Goal: Task Accomplishment & Management: Use online tool/utility

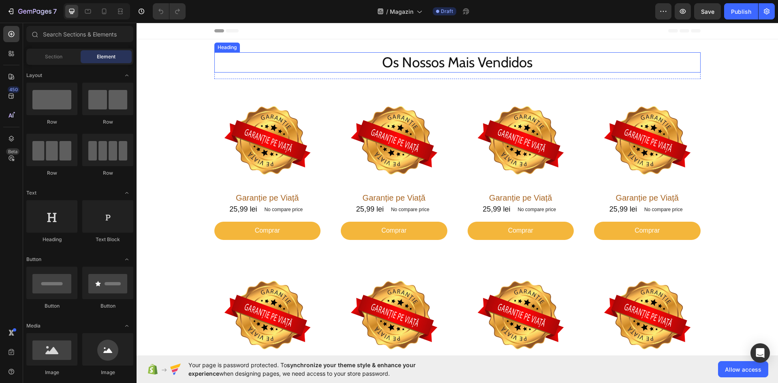
click at [433, 66] on h2 "Os Nossos Mais Vendidos" at bounding box center [457, 62] width 486 height 20
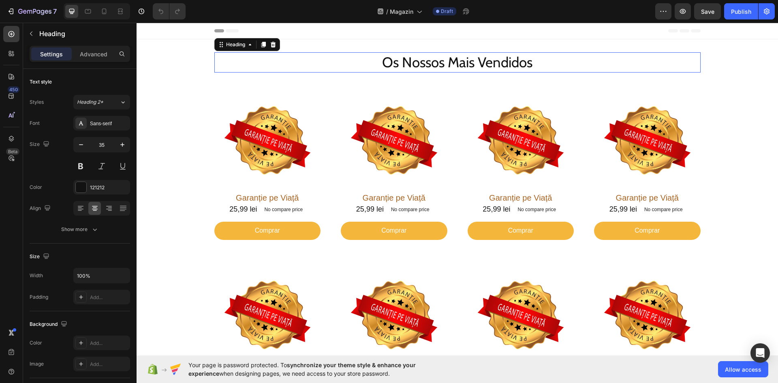
click at [433, 66] on p "Os Nossos Mais Vendidos" at bounding box center [457, 62] width 484 height 19
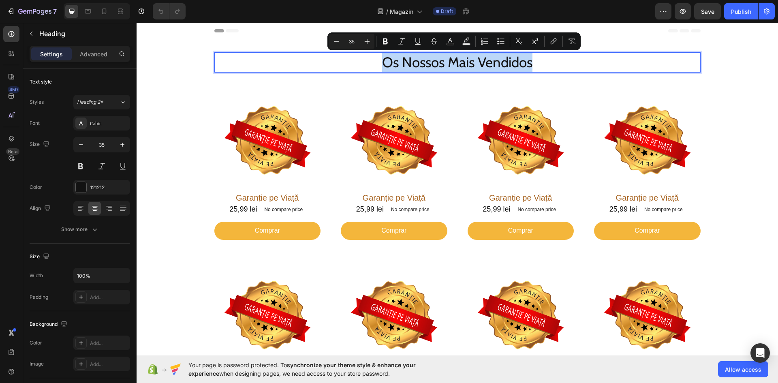
click at [429, 62] on p "Os Nossos Mais Vendidos" at bounding box center [457, 62] width 484 height 19
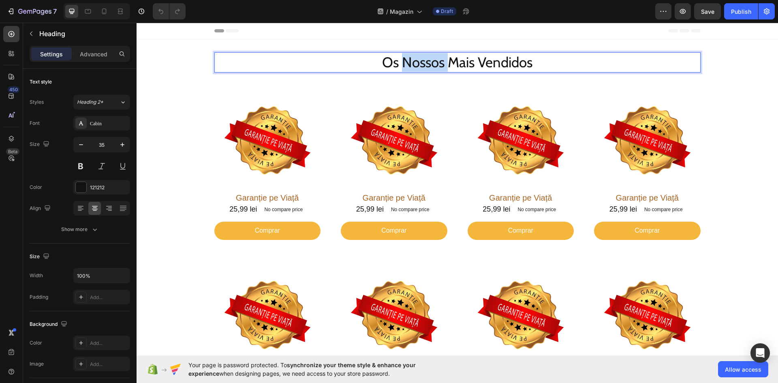
click at [429, 62] on p "Os Nossos Mais Vendidos" at bounding box center [457, 62] width 484 height 19
click at [333, 266] on div "Product Images Garanție pe Viață Product Title 25,99 lei Product Price Product …" at bounding box center [457, 337] width 486 height 154
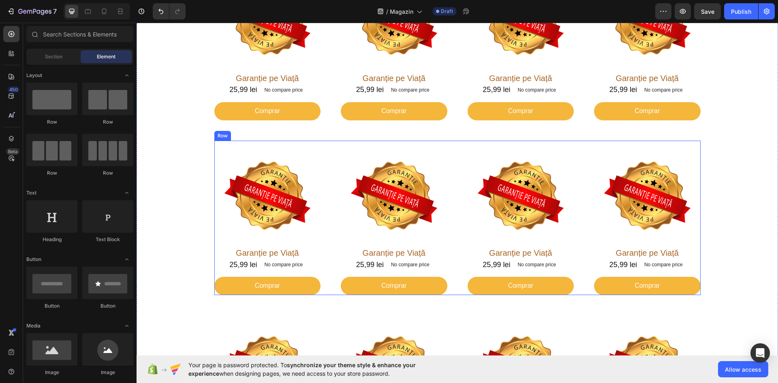
scroll to position [122, 0]
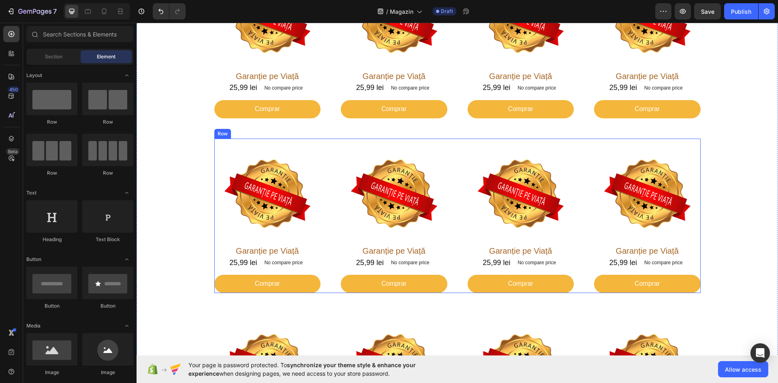
click at [333, 156] on div "Product Images Garanție pe Viață Product Title 25,99 lei Product Price Product …" at bounding box center [457, 216] width 486 height 154
click at [333, 158] on div "Product Images Garanție pe Viață Product Title 25,99 lei Product Price Product …" at bounding box center [457, 216] width 486 height 154
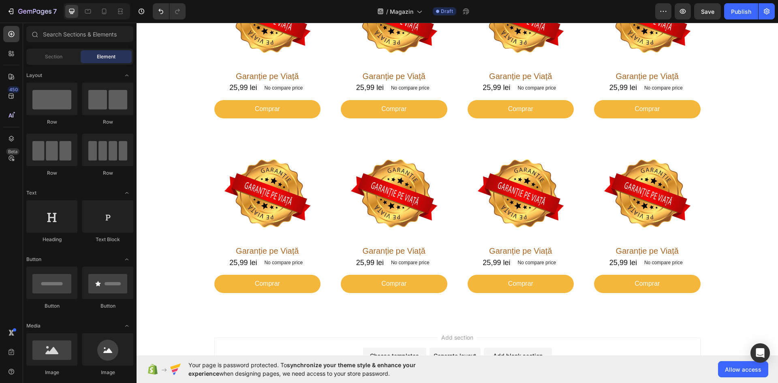
click at [333, 158] on div "Product Images Garanție pe Viață Product Title 25,99 lei Product Price Product …" at bounding box center [457, 216] width 486 height 154
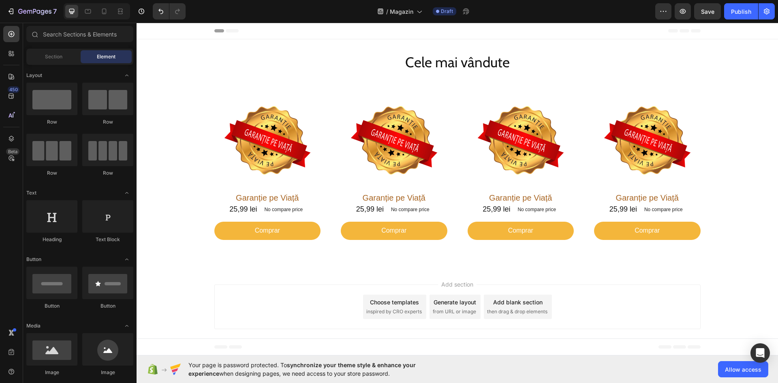
scroll to position [0, 0]
click at [343, 217] on div "Garanție pe Viață Product Title 25,99 lei Product Price Product Price No compar…" at bounding box center [394, 216] width 107 height 48
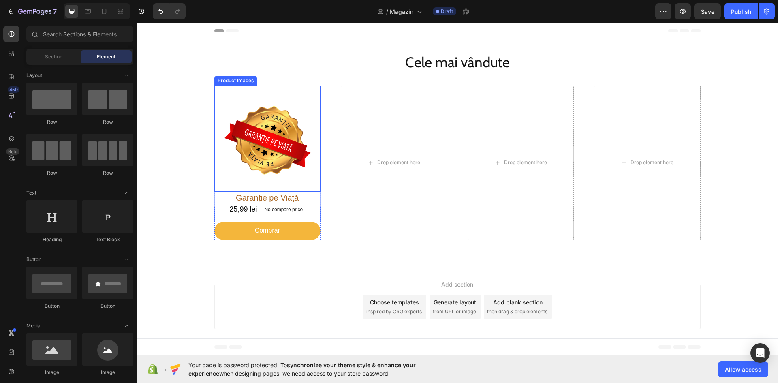
click at [271, 160] on img at bounding box center [267, 138] width 107 height 107
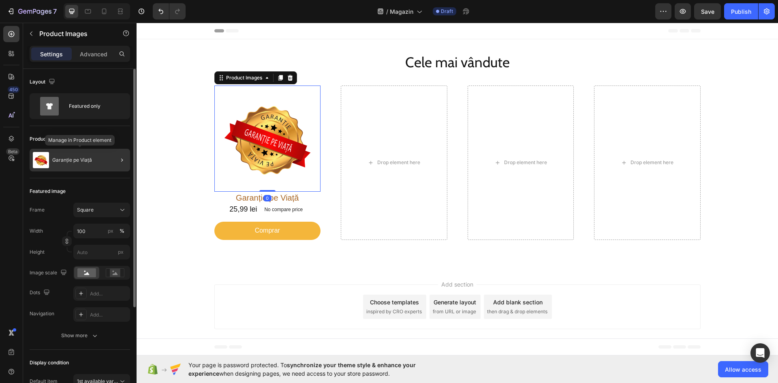
click at [88, 156] on div "Garanție pe Viață" at bounding box center [80, 160] width 100 height 23
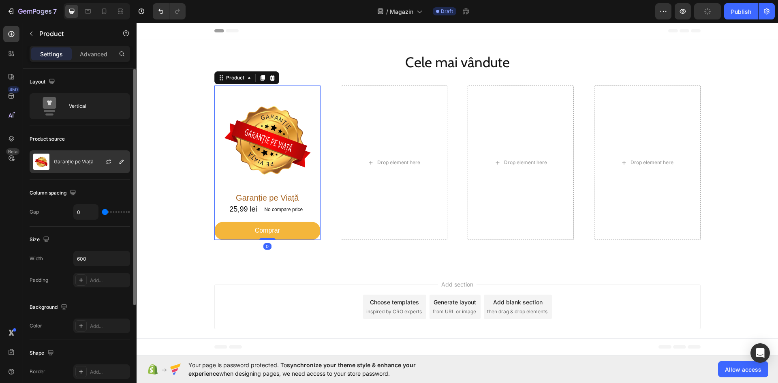
click at [87, 156] on div "Garanție pe Viață" at bounding box center [80, 161] width 100 height 23
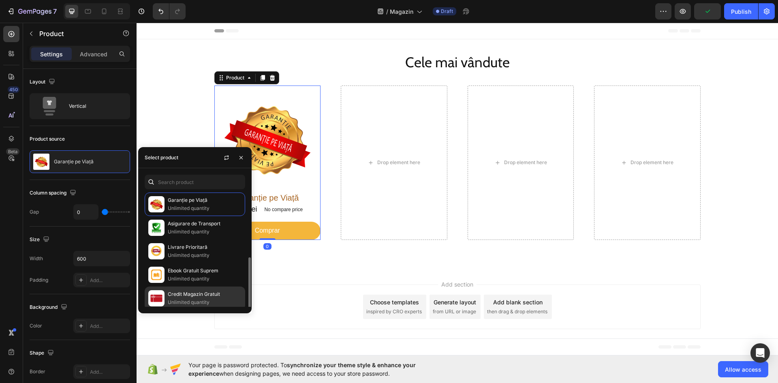
scroll to position [74, 0]
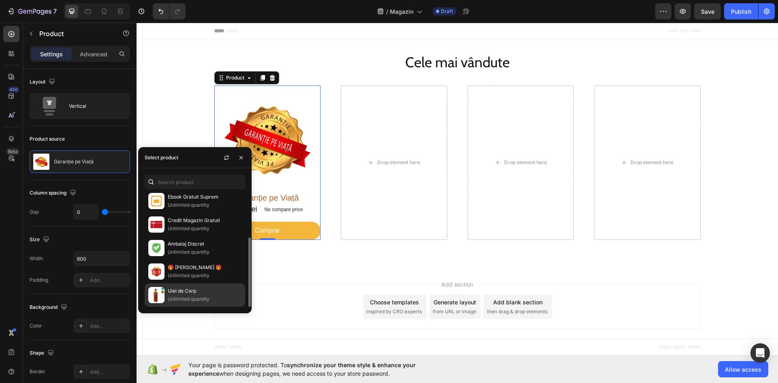
click at [200, 300] on p "Unlimited quantity" at bounding box center [205, 299] width 74 height 8
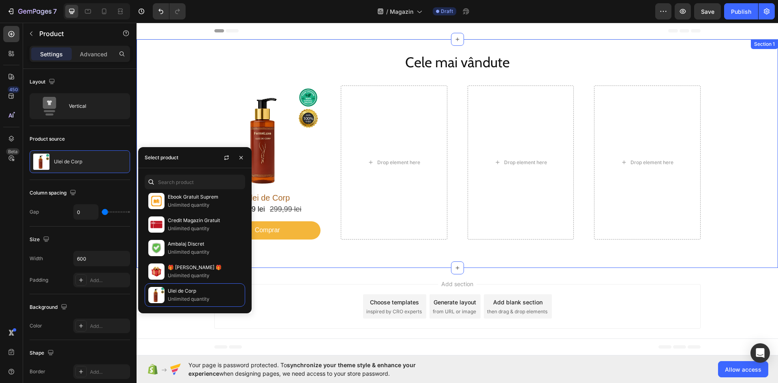
click at [202, 121] on div "Cele mai vândute Heading Row Product Images Ulei de Corp Product Title 149,99 l…" at bounding box center [457, 155] width 602 height 207
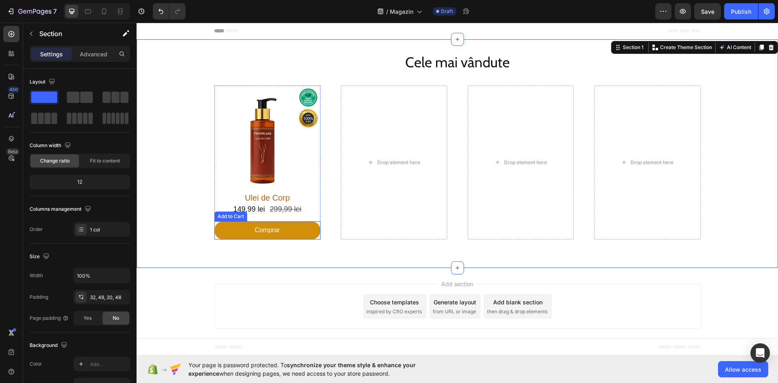
click at [232, 235] on button "Comprar" at bounding box center [267, 230] width 107 height 18
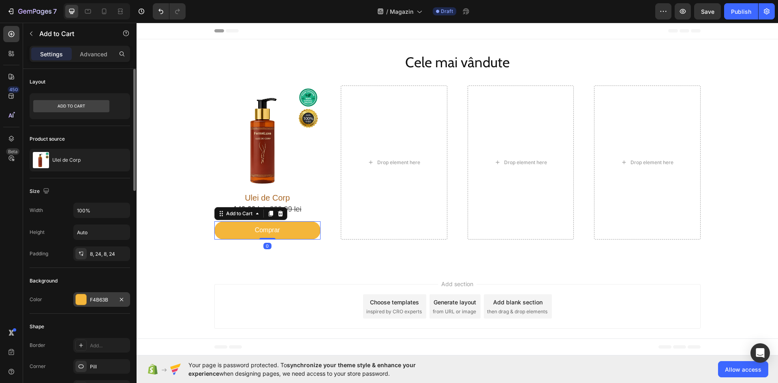
click at [102, 299] on div "F4B63B" at bounding box center [101, 299] width 23 height 7
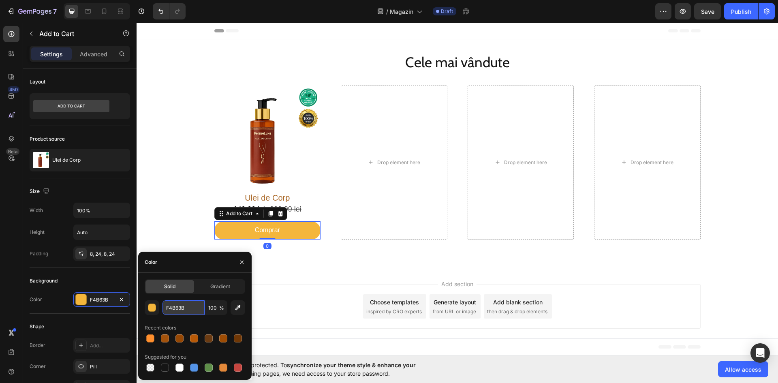
click at [174, 307] on input "F4B63B" at bounding box center [183, 307] width 42 height 15
paste input "F8F2D"
type input "FF8F2D"
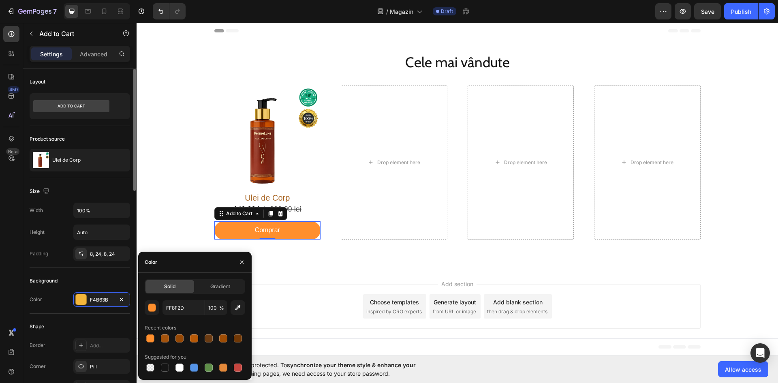
click at [110, 286] on div "Background" at bounding box center [80, 280] width 100 height 13
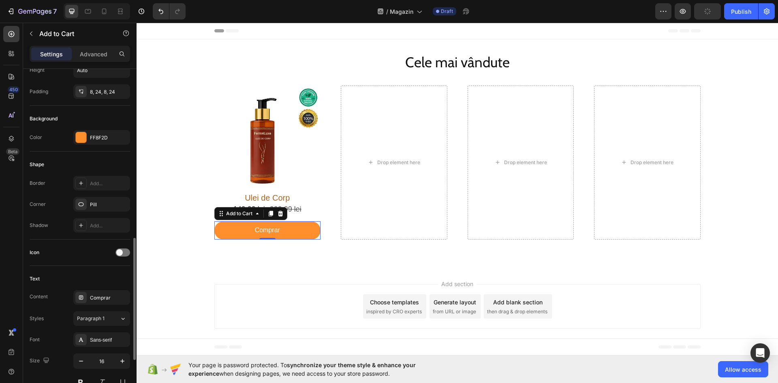
scroll to position [324, 0]
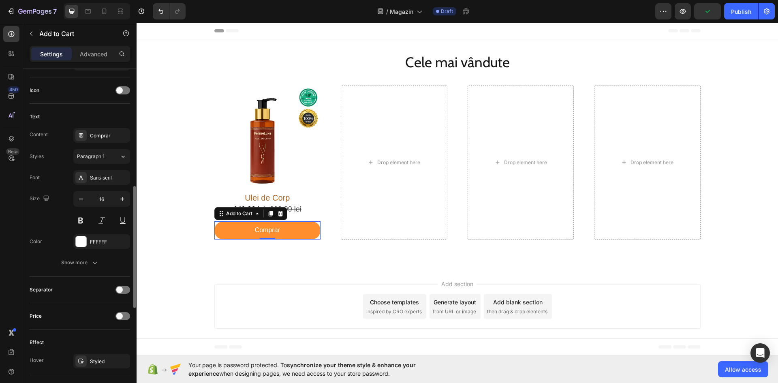
click at [104, 353] on div "Effect Hover Styled" at bounding box center [80, 352] width 100 height 46
click at [100, 359] on div "Styled" at bounding box center [101, 361] width 23 height 7
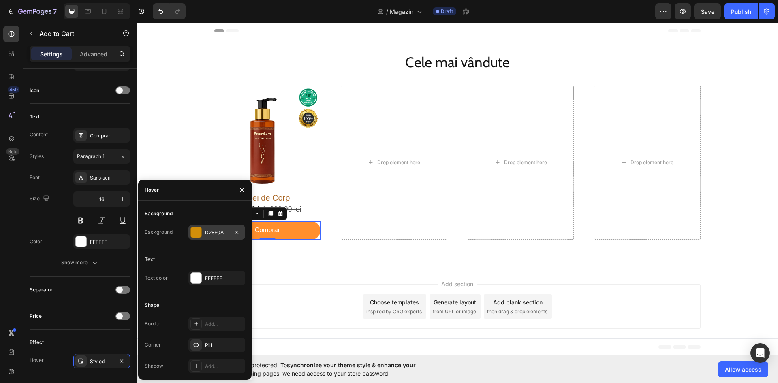
click at [211, 228] on div "D28F0A" at bounding box center [216, 232] width 57 height 15
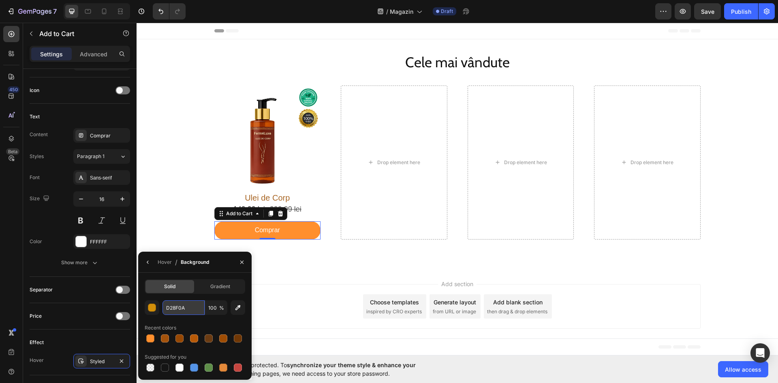
click at [172, 307] on input "D28F0A" at bounding box center [183, 307] width 42 height 15
paste input "A3520B"
type input "A3520B"
click at [293, 289] on div "Add section Choose templates inspired by CRO experts Generate layout from URL o…" at bounding box center [457, 306] width 486 height 45
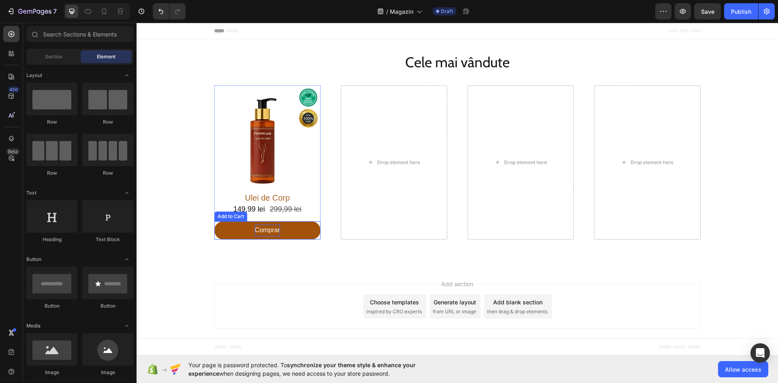
click at [270, 230] on div "Comprar" at bounding box center [267, 230] width 25 height 12
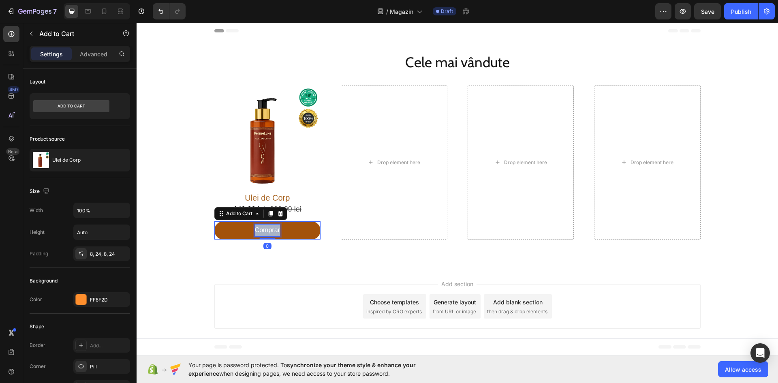
click at [270, 230] on p "Comprar" at bounding box center [267, 230] width 25 height 12
copy p "Comprar"
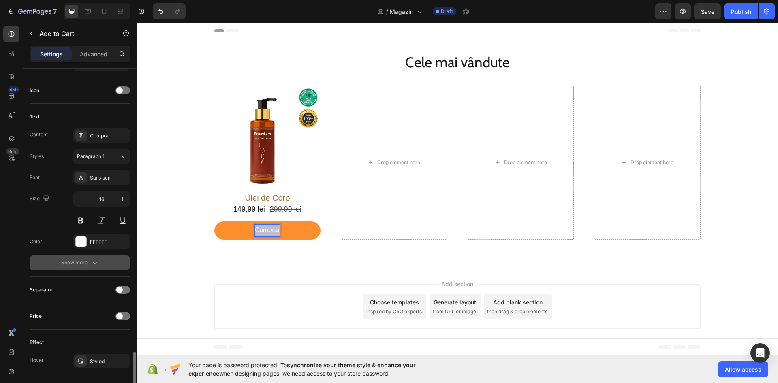
scroll to position [446, 0]
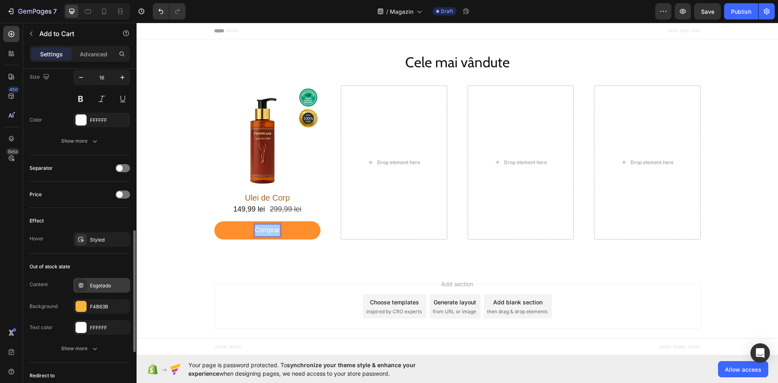
click at [101, 288] on div "Esgotado" at bounding box center [109, 285] width 38 height 7
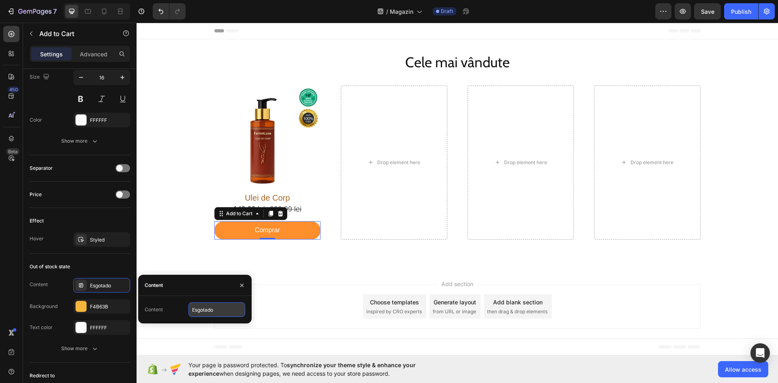
click at [205, 313] on input "Esgotado" at bounding box center [216, 309] width 57 height 15
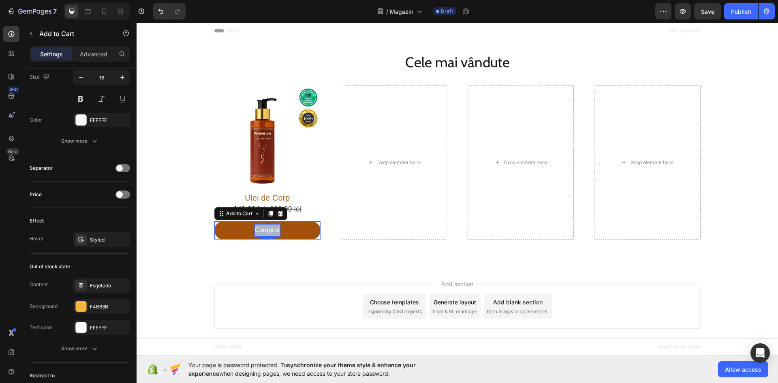
click at [269, 230] on p "Comprar" at bounding box center [267, 230] width 25 height 12
copy p "Comprar"
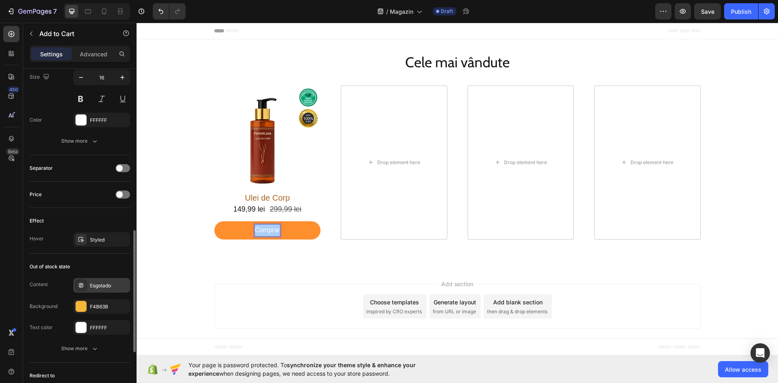
click at [103, 283] on div "Esgotado" at bounding box center [109, 285] width 38 height 7
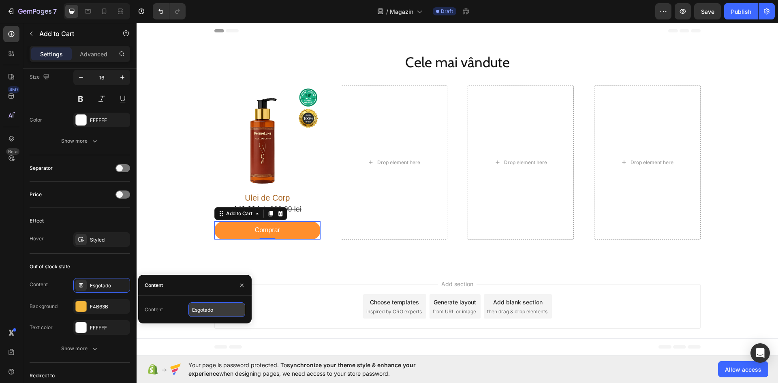
click at [200, 308] on input "Esgotado" at bounding box center [216, 309] width 57 height 15
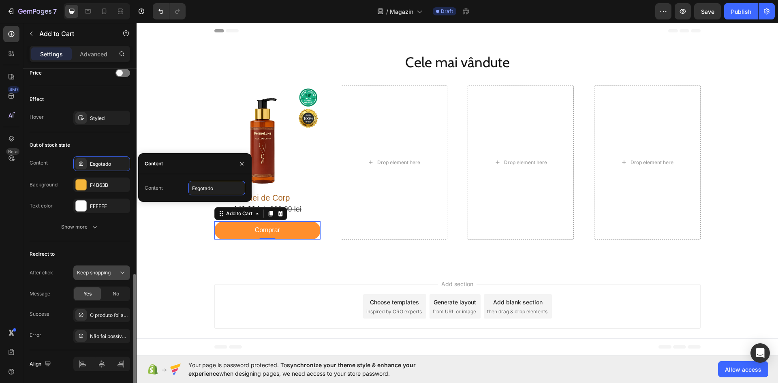
scroll to position [594, 0]
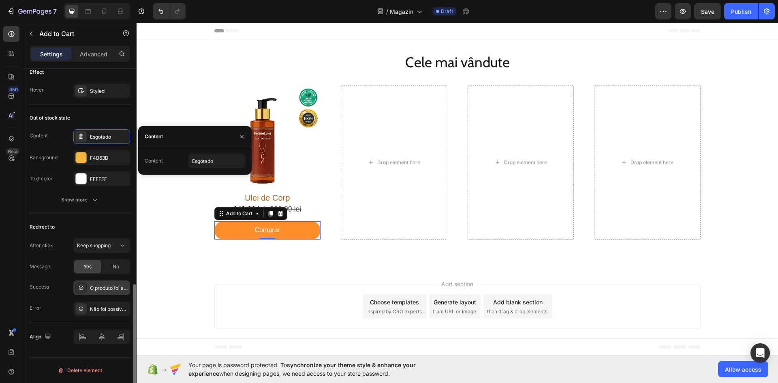
click at [107, 287] on div "O produto foi adicionado ao carrinho" at bounding box center [109, 287] width 38 height 7
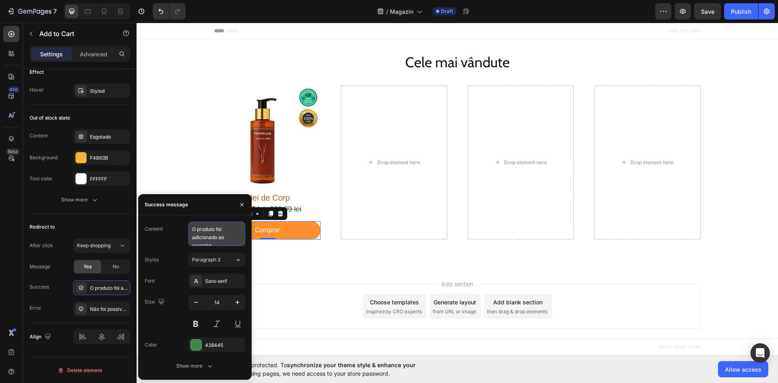
click at [216, 234] on textarea "O produto foi adicionado ao carrinho" at bounding box center [216, 234] width 57 height 24
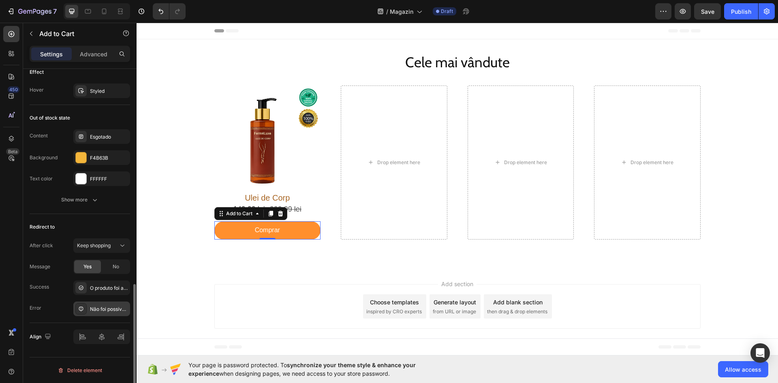
click at [97, 310] on div "Não foi possível adicionar o produto ao carrinho" at bounding box center [109, 308] width 38 height 7
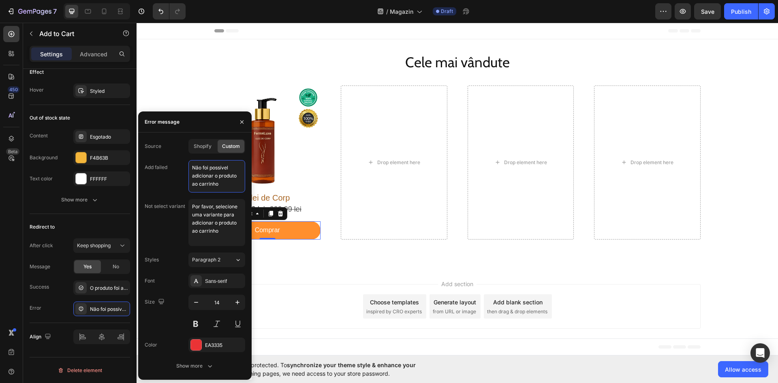
click at [208, 183] on textarea "Não foi possível adicionar o produto ao carrinho" at bounding box center [216, 176] width 57 height 32
click at [198, 218] on textarea "Por favor, selecione uma variante para adicionar o produto ao carrinho" at bounding box center [216, 222] width 57 height 47
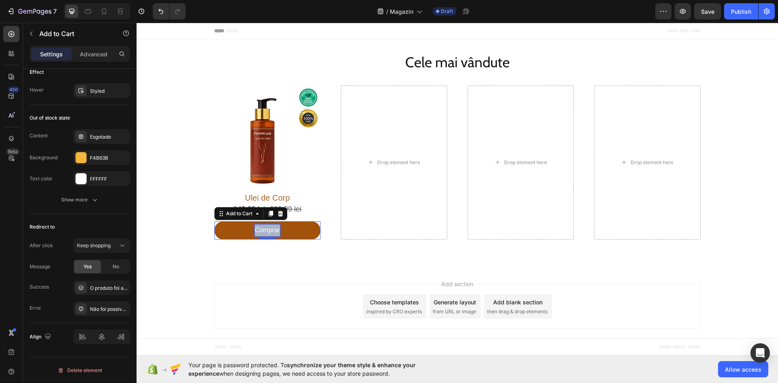
click at [274, 230] on p "Comprar" at bounding box center [267, 230] width 25 height 12
click at [98, 136] on div "Esgotado" at bounding box center [109, 136] width 38 height 7
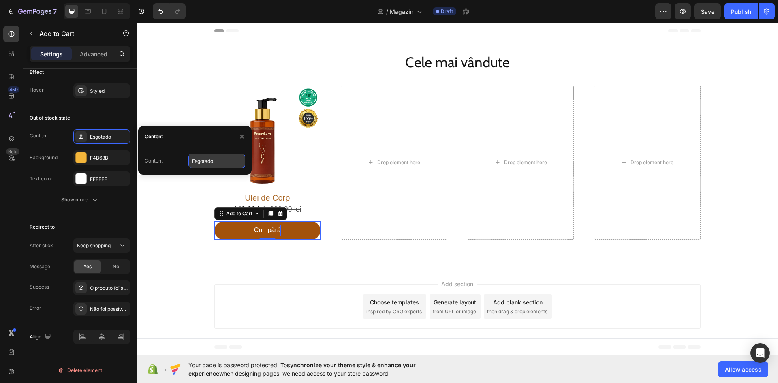
click at [213, 163] on input "Esgotado" at bounding box center [216, 160] width 57 height 15
paste input "Stoc epuizat"
type input "Stoc epuizat"
click at [96, 288] on div "O produto foi adicionado ao carrinho" at bounding box center [109, 287] width 38 height 7
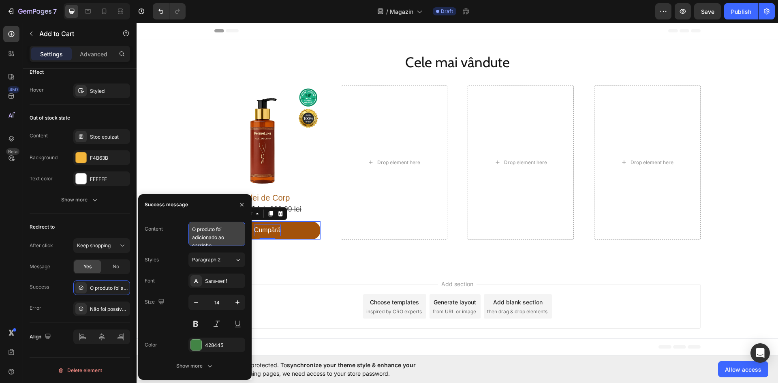
click at [200, 235] on textarea "O produto foi adicionado ao carrinho" at bounding box center [216, 234] width 57 height 24
paste textarea "Produsul a fost adăugat în coș"
type textarea "Produsul a fost adăugat în coș"
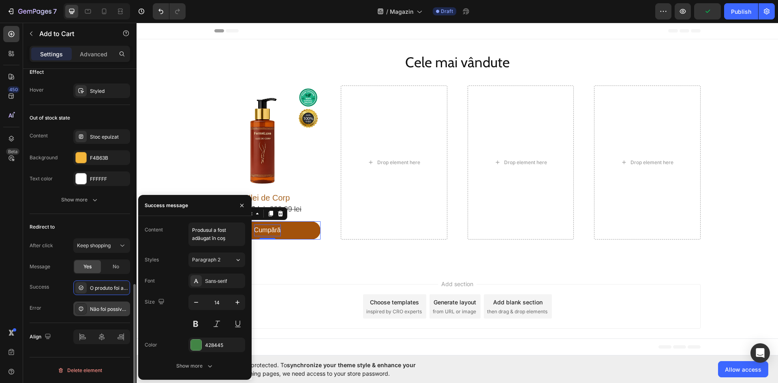
click at [101, 311] on div "Não foi possível adicionar o produto ao carrinho" at bounding box center [109, 308] width 38 height 7
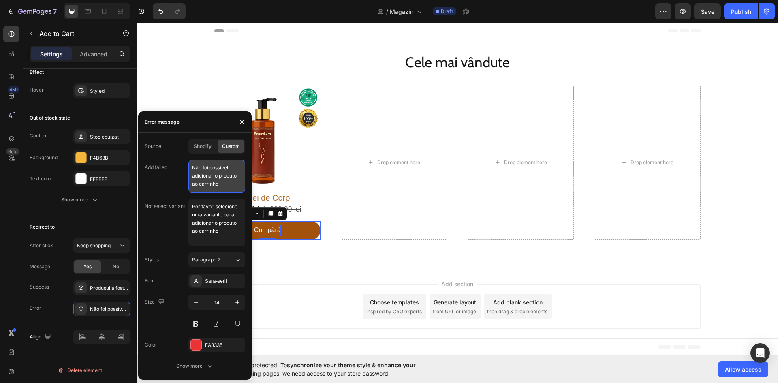
click at [200, 179] on textarea "Não foi possível adicionar o produto ao carrinho" at bounding box center [216, 176] width 57 height 32
paste textarea "u s-a putut adăuga produsul în coș"
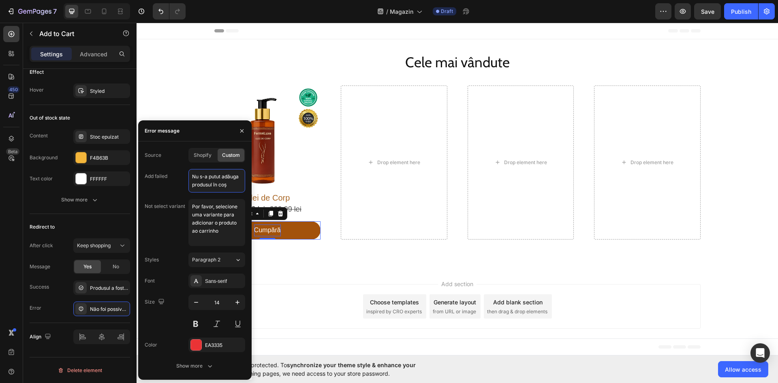
type textarea "Nu s-a putut adăuga produsul în coș"
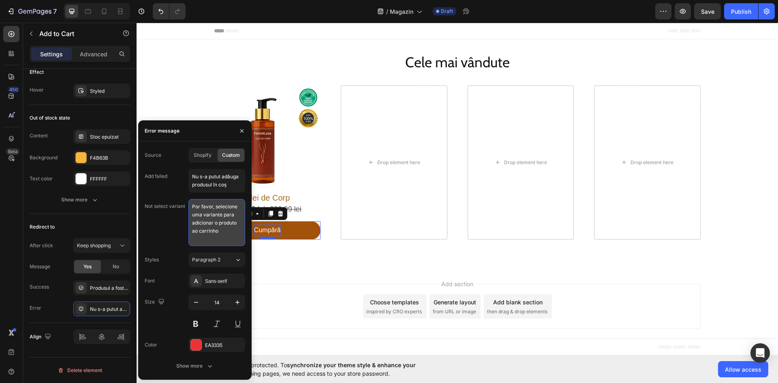
click at [219, 210] on textarea "Por favor, selecione uma variante para adicionar o produto ao carrinho" at bounding box center [216, 222] width 57 height 47
paste textarea "Vă rugăm să selectați o variantă pentru a adăuga produsul în coș"
type textarea "Vă rugăm să selectați o variantă pentru a adăuga produsul în coș"
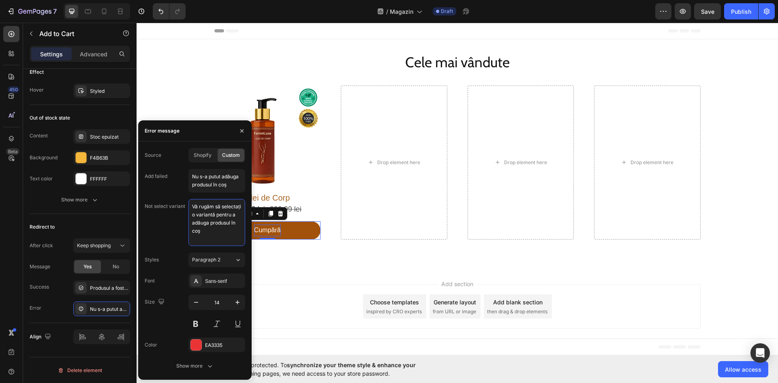
scroll to position [3, 0]
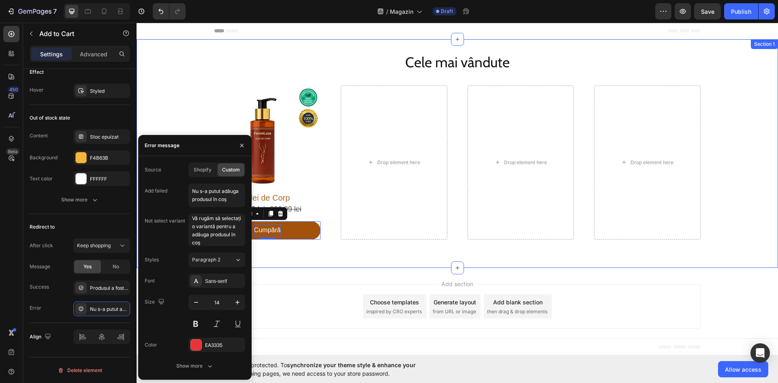
click at [276, 266] on div "Cele mai vândute Heading Row Product Images Ulei de Corp Product Title 149,99 l…" at bounding box center [456, 153] width 641 height 228
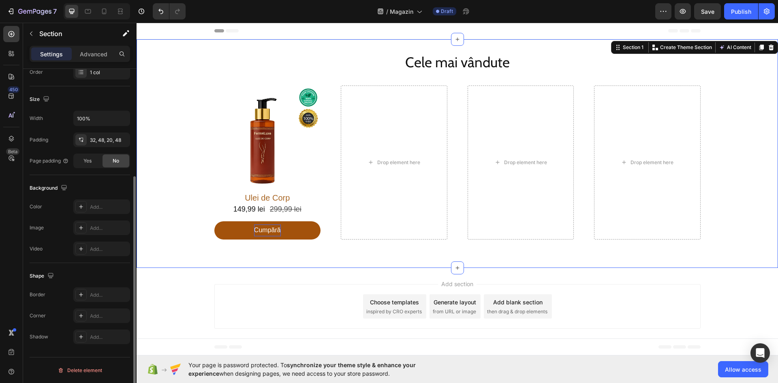
scroll to position [0, 0]
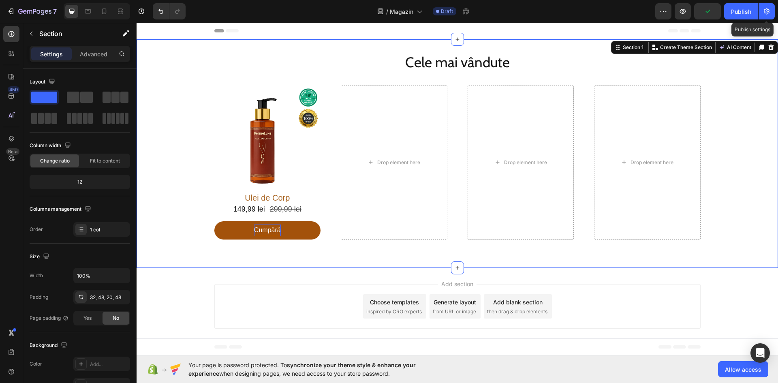
click at [775, 11] on div "7 Version history / Magazin Draft Preview Publish Publish settings" at bounding box center [389, 11] width 778 height 23
click at [770, 14] on icon "button" at bounding box center [766, 11] width 8 height 8
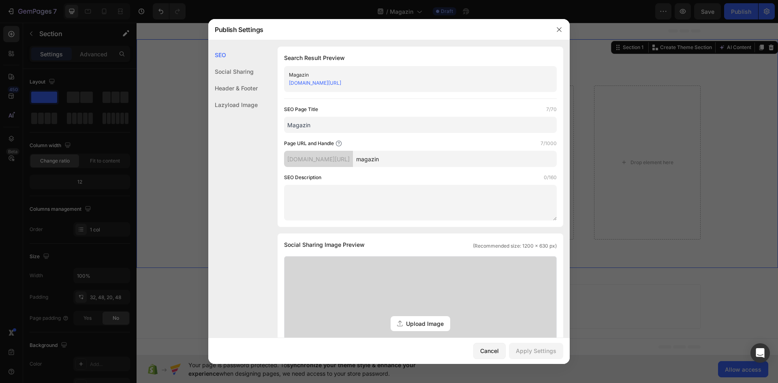
click at [239, 89] on div "Header & Footer" at bounding box center [232, 88] width 49 height 17
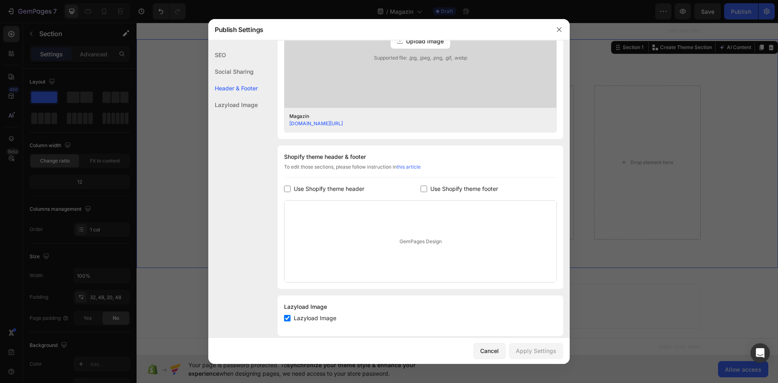
scroll to position [293, 0]
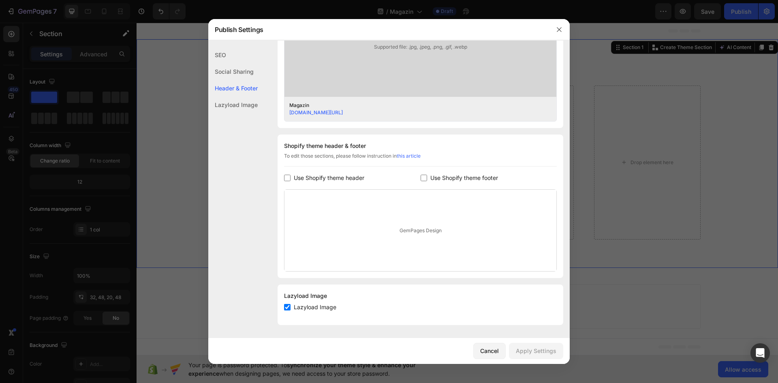
click at [318, 179] on span "Use Shopify theme header" at bounding box center [329, 178] width 70 height 10
checkbox input "true"
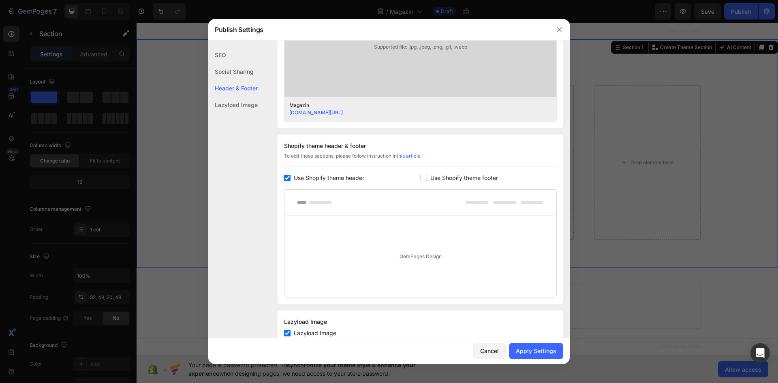
click at [439, 177] on span "Use Shopify theme footer" at bounding box center [464, 178] width 68 height 10
checkbox input "true"
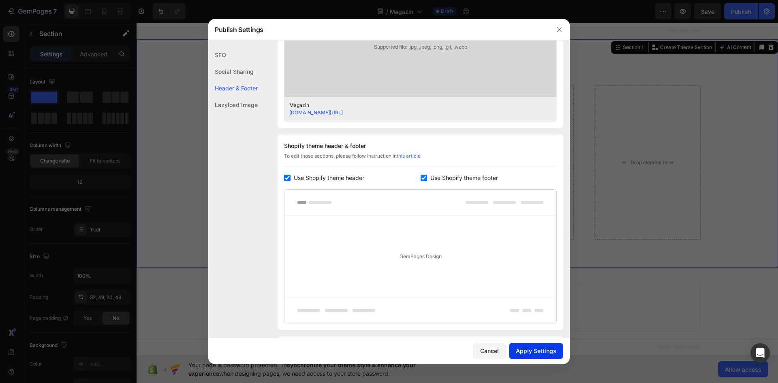
click at [542, 356] on button "Apply Settings" at bounding box center [536, 351] width 54 height 16
click at [557, 29] on icon "button" at bounding box center [559, 29] width 6 height 6
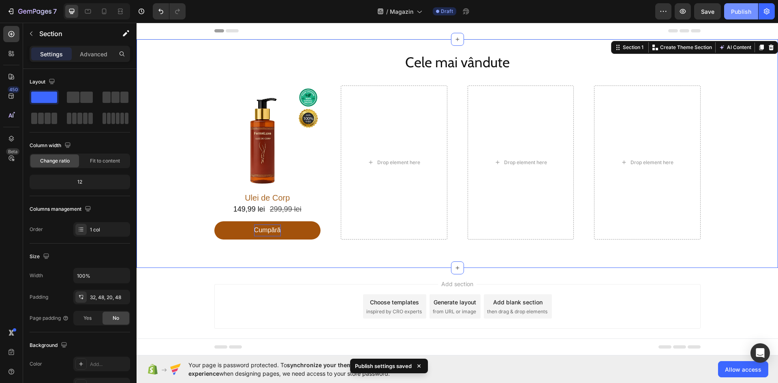
click at [738, 10] on div "Publish" at bounding box center [741, 11] width 20 height 9
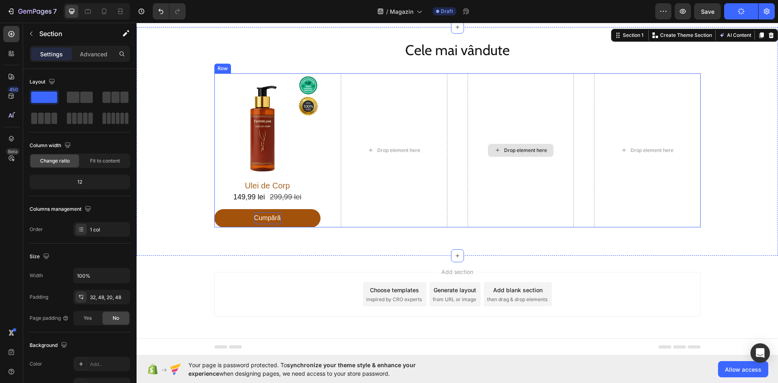
scroll to position [0, 0]
